Goal: Complete application form

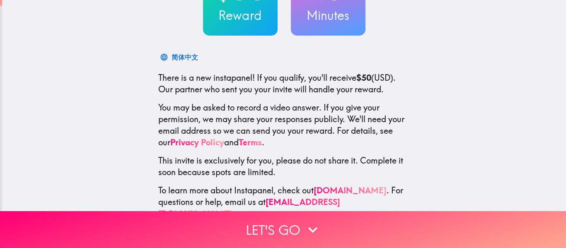
scroll to position [102, 0]
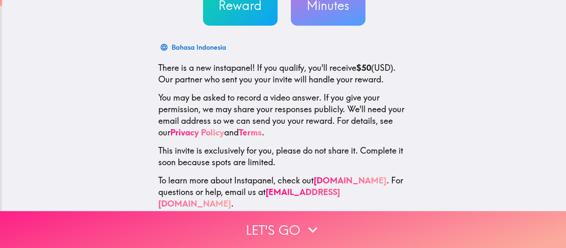
click at [290, 223] on button "Let's go" at bounding box center [283, 229] width 566 height 37
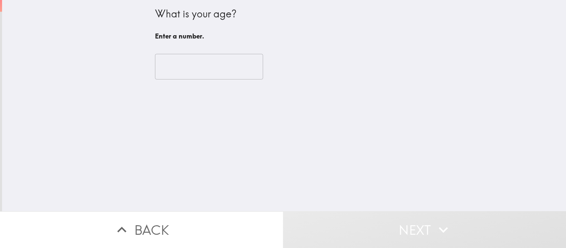
click at [222, 77] on input "number" at bounding box center [209, 67] width 108 height 26
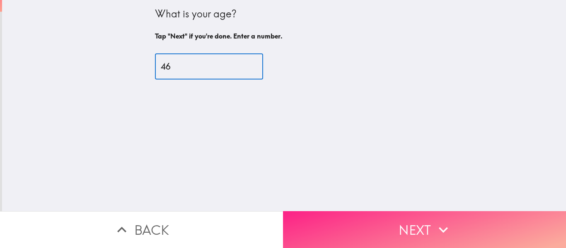
type input "46"
click at [327, 222] on button "Next" at bounding box center [424, 229] width 283 height 37
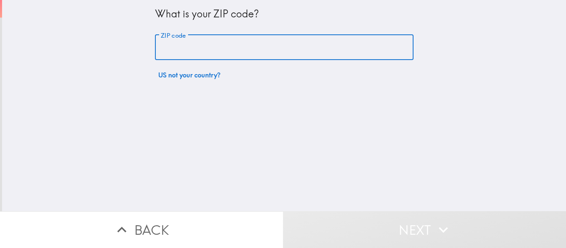
click at [221, 45] on input "ZIP code" at bounding box center [284, 48] width 259 height 26
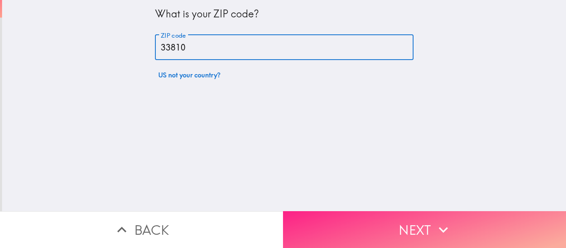
type input "33810"
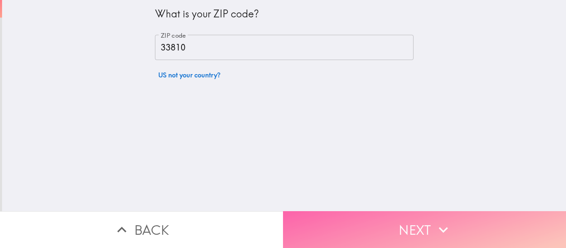
click at [333, 223] on button "Next" at bounding box center [424, 229] width 283 height 37
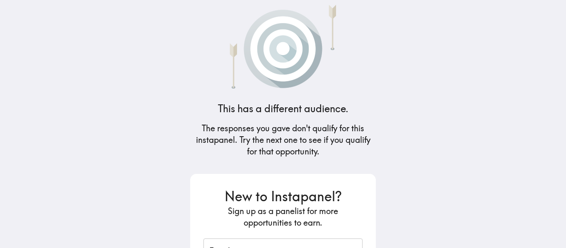
scroll to position [7, 0]
